Goal: Information Seeking & Learning: Learn about a topic

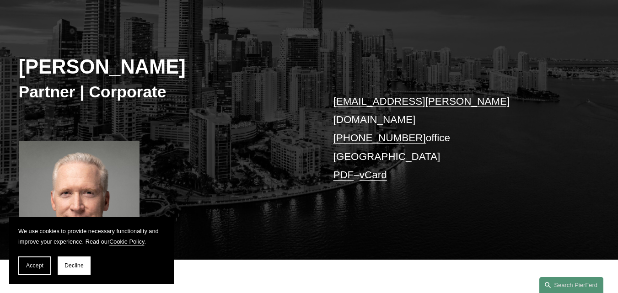
scroll to position [158, 0]
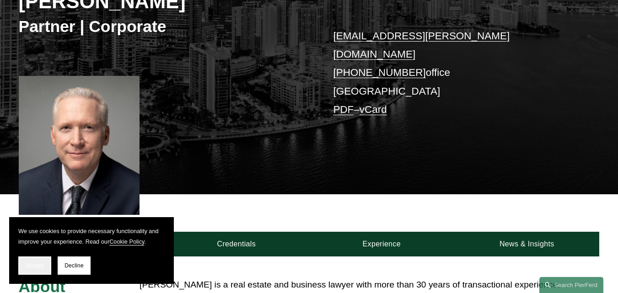
click at [28, 267] on span "Accept" at bounding box center [34, 266] width 17 height 6
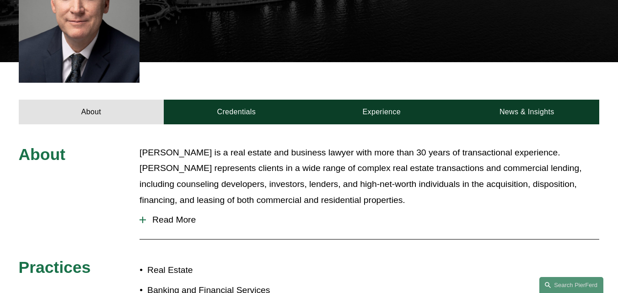
scroll to position [290, 0]
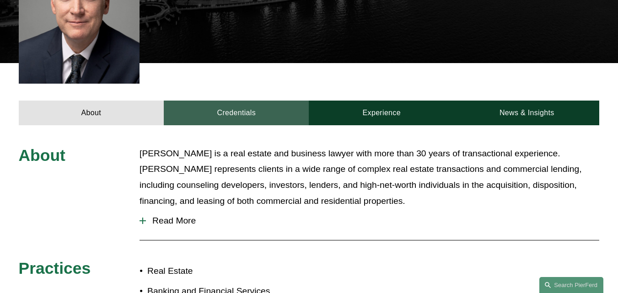
click at [280, 101] on link "Credentials" at bounding box center [236, 113] width 145 height 25
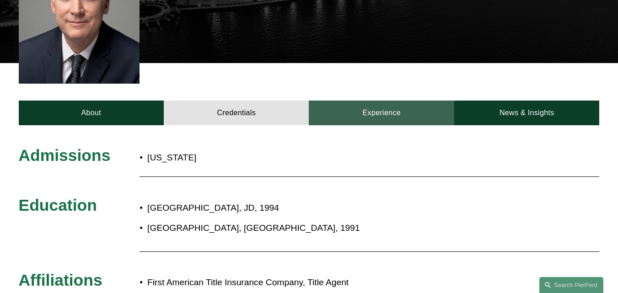
click at [360, 101] on link "Experience" at bounding box center [381, 113] width 145 height 25
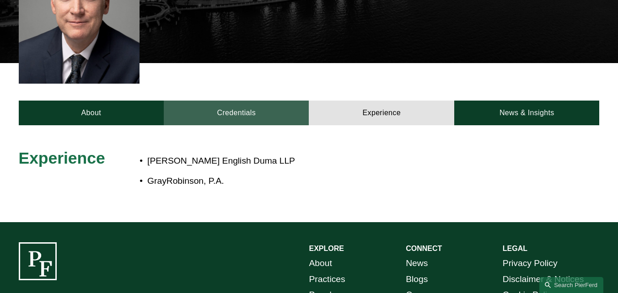
click at [249, 101] on link "Credentials" at bounding box center [236, 113] width 145 height 25
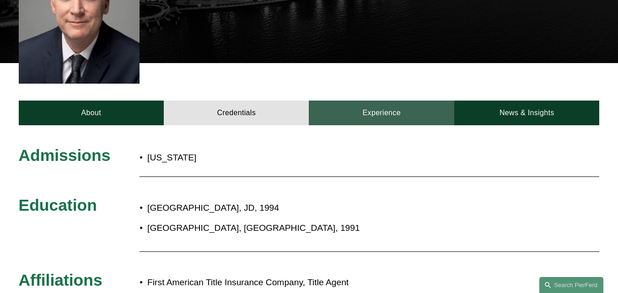
click at [360, 102] on link "Experience" at bounding box center [381, 113] width 145 height 25
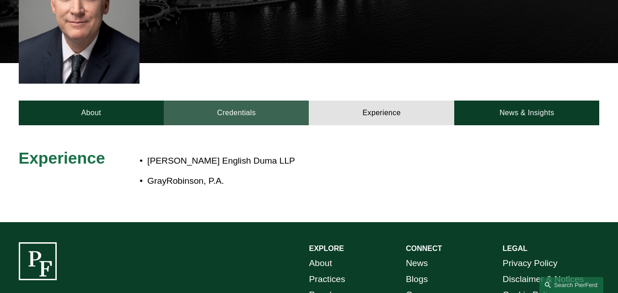
click at [252, 101] on link "Credentials" at bounding box center [236, 113] width 145 height 25
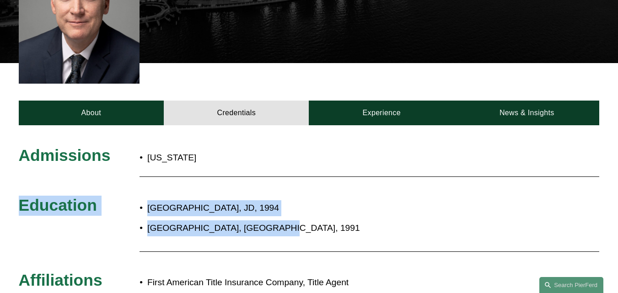
drag, startPoint x: 232, startPoint y: 174, endPoint x: 288, endPoint y: 217, distance: 70.5
click at [288, 217] on div "Admissions [US_STATE] Education [GEOGRAPHIC_DATA], JD, 1994 [GEOGRAPHIC_DATA], …" at bounding box center [309, 271] width 618 height 250
click at [288, 221] on p "[GEOGRAPHIC_DATA], [GEOGRAPHIC_DATA], 1991" at bounding box center [337, 229] width 380 height 16
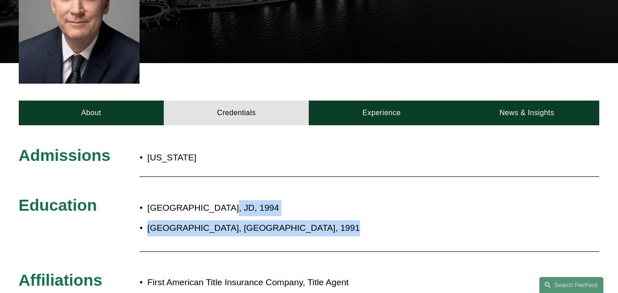
drag, startPoint x: 288, startPoint y: 217, endPoint x: 216, endPoint y: 194, distance: 75.4
click at [216, 200] on ul "[GEOGRAPHIC_DATA], JD, 1994 [GEOGRAPHIC_DATA], BA, 1991" at bounding box center [333, 218] width 387 height 36
click at [216, 200] on p "[GEOGRAPHIC_DATA], JD, 1994" at bounding box center [337, 208] width 380 height 16
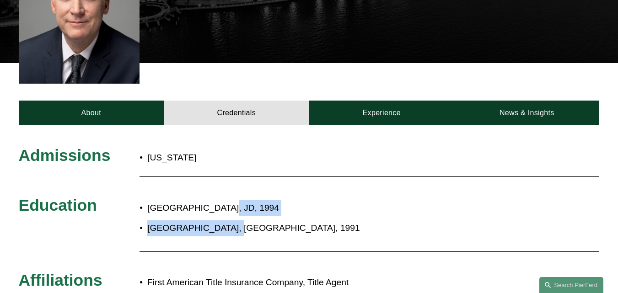
drag, startPoint x: 216, startPoint y: 194, endPoint x: 209, endPoint y: 216, distance: 23.1
click at [210, 215] on ul "[GEOGRAPHIC_DATA], JD, 1994 [GEOGRAPHIC_DATA], BA, 1991" at bounding box center [333, 218] width 387 height 36
click at [209, 221] on p "[GEOGRAPHIC_DATA], [GEOGRAPHIC_DATA], 1991" at bounding box center [337, 229] width 380 height 16
drag, startPoint x: 209, startPoint y: 216, endPoint x: 133, endPoint y: 175, distance: 86.6
click at [133, 174] on div "Admissions [US_STATE] Education [GEOGRAPHIC_DATA], JD, 1994 [GEOGRAPHIC_DATA], …" at bounding box center [309, 271] width 618 height 250
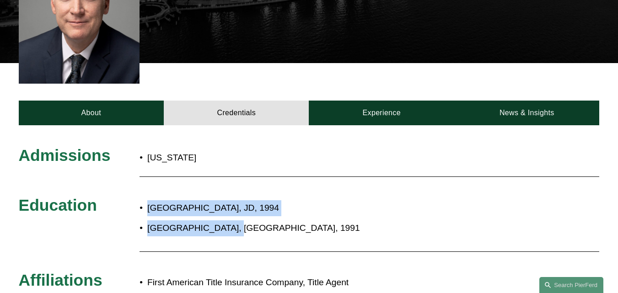
click at [133, 175] on div "Admissions [US_STATE] Education [GEOGRAPHIC_DATA], JD, 1994 [GEOGRAPHIC_DATA], …" at bounding box center [309, 271] width 618 height 250
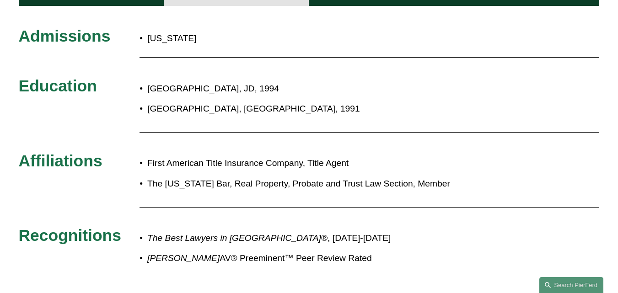
scroll to position [410, 0]
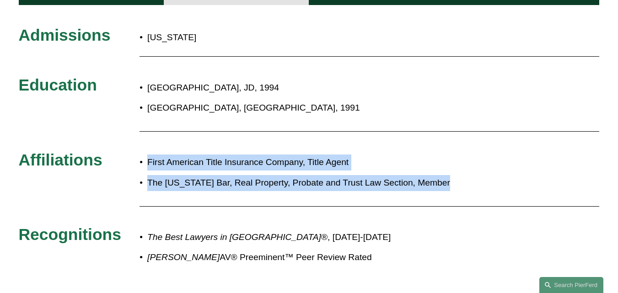
click at [133, 198] on div "Admissions [US_STATE] Education [GEOGRAPHIC_DATA], JD, 1994 [GEOGRAPHIC_DATA], …" at bounding box center [309, 151] width 618 height 250
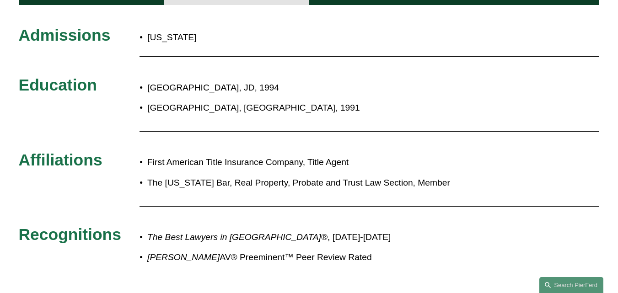
click at [133, 198] on div "Admissions [US_STATE] Education [GEOGRAPHIC_DATA], JD, 1994 [GEOGRAPHIC_DATA], …" at bounding box center [309, 151] width 618 height 250
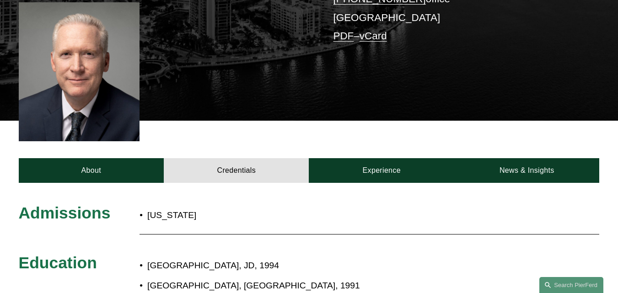
scroll to position [233, 0]
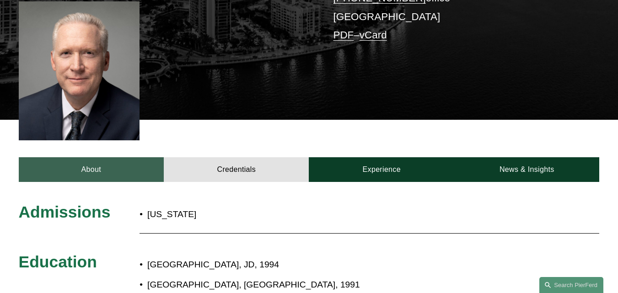
click at [94, 167] on link "About" at bounding box center [91, 169] width 145 height 25
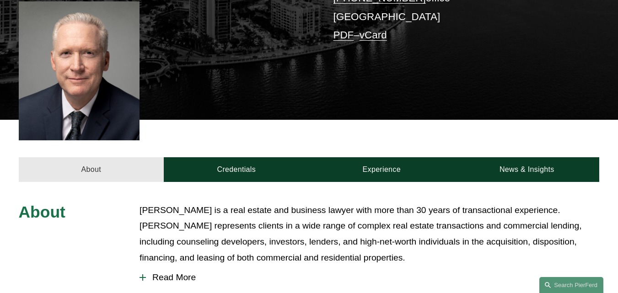
scroll to position [253, 0]
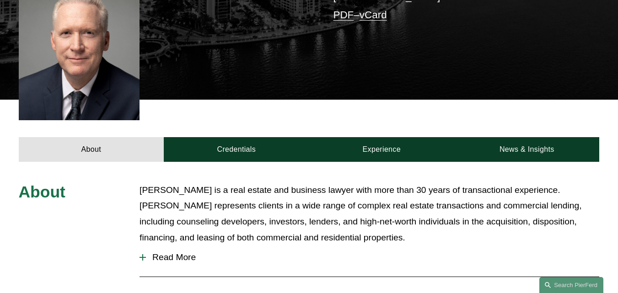
click at [168, 253] on span "Read More" at bounding box center [372, 258] width 453 height 10
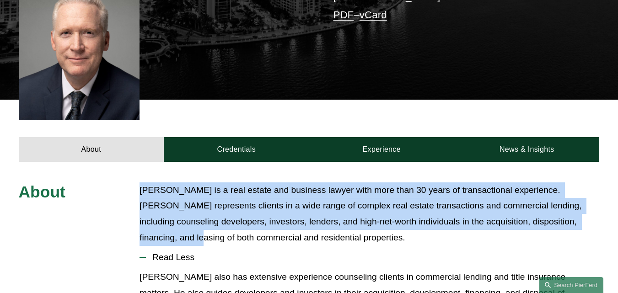
drag, startPoint x: 139, startPoint y: 167, endPoint x: 135, endPoint y: 229, distance: 62.3
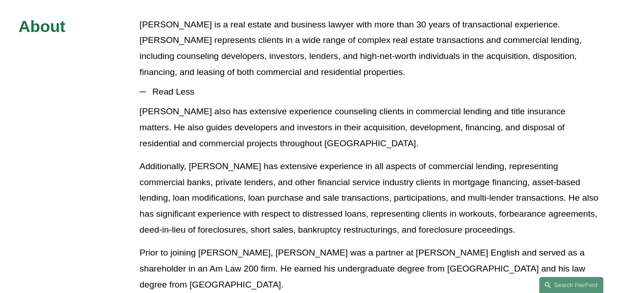
scroll to position [419, 0]
drag, startPoint x: 290, startPoint y: 106, endPoint x: 360, endPoint y: 121, distance: 72.1
click at [355, 120] on p "[PERSON_NAME] also has extensive experience counseling clients in commercial le…" at bounding box center [370, 127] width 460 height 48
click at [367, 122] on p "[PERSON_NAME] also has extensive experience counseling clients in commercial le…" at bounding box center [370, 127] width 460 height 48
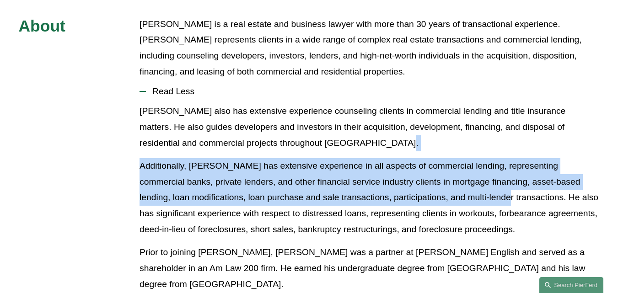
drag, startPoint x: 367, startPoint y: 122, endPoint x: 443, endPoint y: 178, distance: 94.9
click at [443, 178] on div "[PERSON_NAME] also has extensive experience counseling clients in commercial le…" at bounding box center [370, 201] width 460 height 196
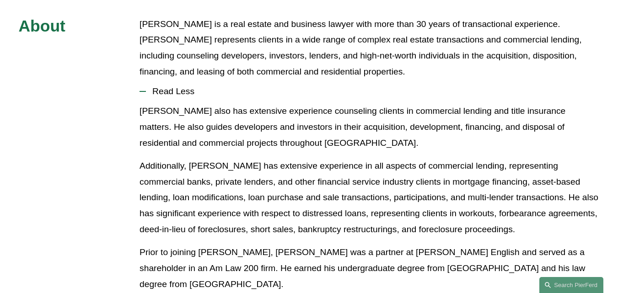
click at [500, 208] on p "Additionally, [PERSON_NAME] has extensive experience in all aspects of commerci…" at bounding box center [370, 197] width 460 height 79
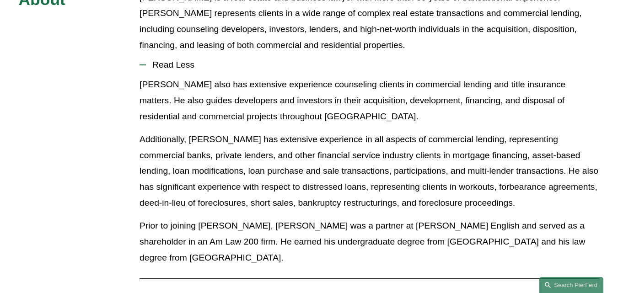
scroll to position [446, 0]
drag, startPoint x: 521, startPoint y: 248, endPoint x: 472, endPoint y: 100, distance: 156.0
click at [472, 100] on div "[PERSON_NAME] also has extensive experience counseling clients in commercial le…" at bounding box center [370, 174] width 460 height 196
click at [472, 100] on p "[PERSON_NAME] also has extensive experience counseling clients in commercial le…" at bounding box center [370, 100] width 460 height 48
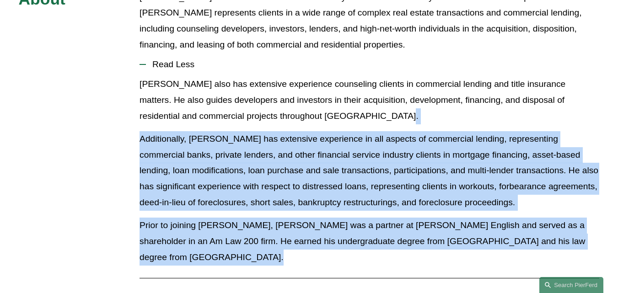
drag, startPoint x: 472, startPoint y: 100, endPoint x: 443, endPoint y: 244, distance: 147.0
click at [443, 244] on div "[PERSON_NAME] also has extensive experience counseling clients in commercial le…" at bounding box center [370, 174] width 460 height 196
click at [443, 244] on p "Prior to joining [PERSON_NAME], [PERSON_NAME] was a partner at [PERSON_NAME] En…" at bounding box center [370, 242] width 460 height 48
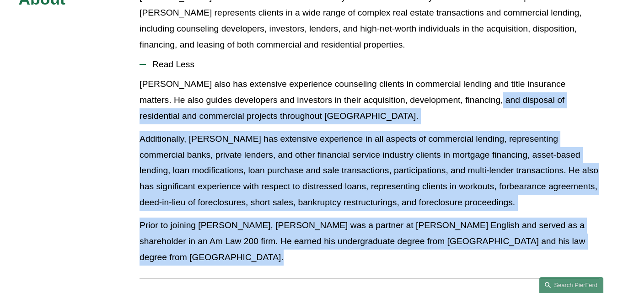
drag, startPoint x: 443, startPoint y: 244, endPoint x: 466, endPoint y: 92, distance: 153.5
click at [466, 92] on div "[PERSON_NAME] also has extensive experience counseling clients in commercial le…" at bounding box center [370, 174] width 460 height 196
click at [466, 92] on p "[PERSON_NAME] also has extensive experience counseling clients in commercial le…" at bounding box center [370, 100] width 460 height 48
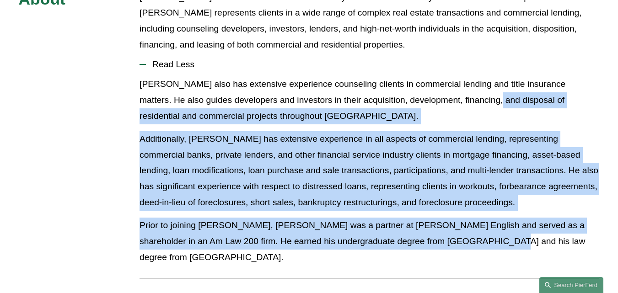
drag, startPoint x: 466, startPoint y: 92, endPoint x: 436, endPoint y: 234, distance: 145.0
click at [436, 234] on div "[PERSON_NAME] also has extensive experience counseling clients in commercial le…" at bounding box center [370, 174] width 460 height 196
click at [436, 234] on p "Prior to joining [PERSON_NAME], [PERSON_NAME] was a partner at [PERSON_NAME] En…" at bounding box center [370, 242] width 460 height 48
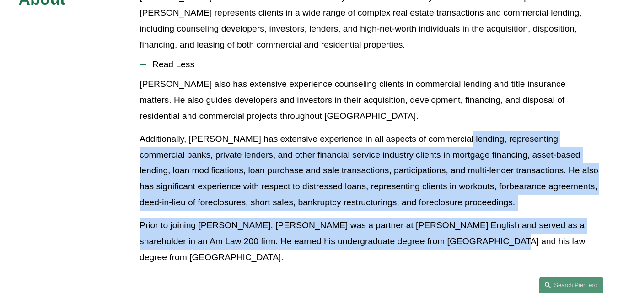
drag, startPoint x: 436, startPoint y: 234, endPoint x: 463, endPoint y: 104, distance: 132.7
click at [462, 106] on div "[PERSON_NAME] also has extensive experience counseling clients in commercial le…" at bounding box center [370, 174] width 460 height 196
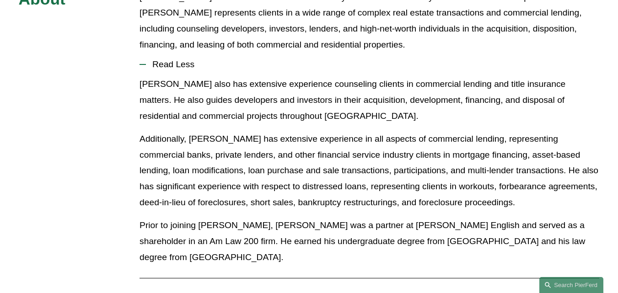
click at [421, 272] on div at bounding box center [370, 278] width 460 height 12
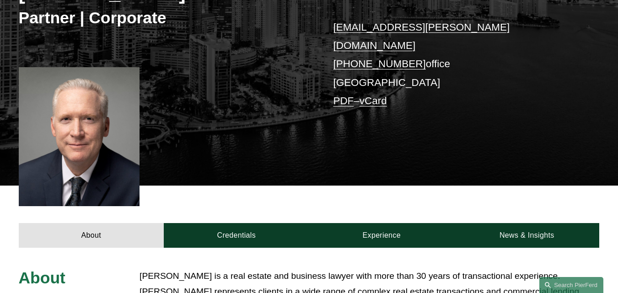
scroll to position [0, 0]
